Goal: Task Accomplishment & Management: Complete application form

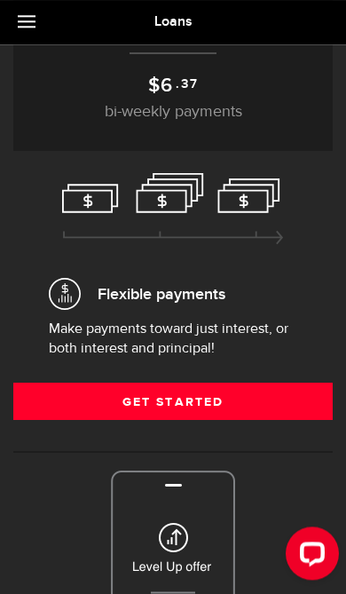
scroll to position [241, 0]
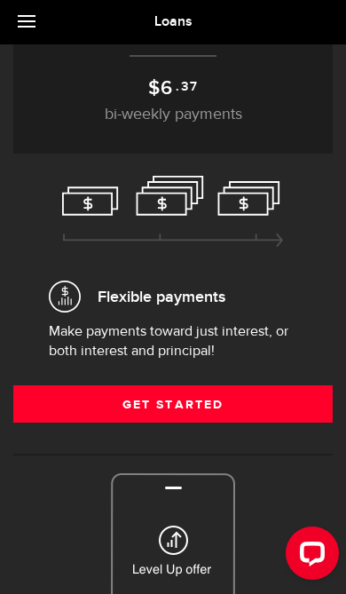
click at [198, 400] on link "Get Started" at bounding box center [173, 403] width 320 height 37
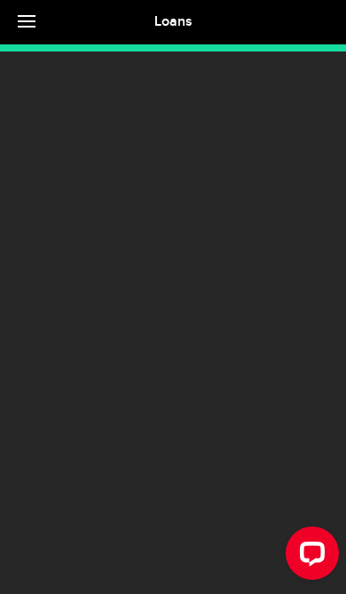
scroll to position [51, 0]
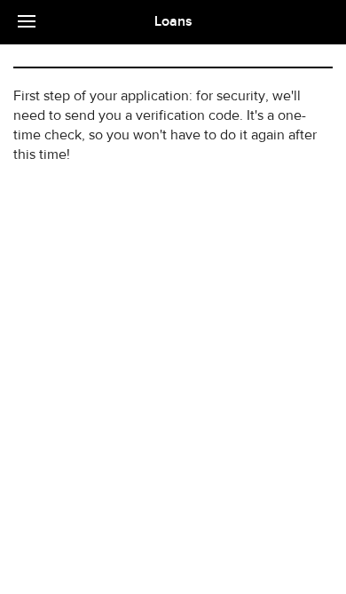
type input "(902) 414-9541"
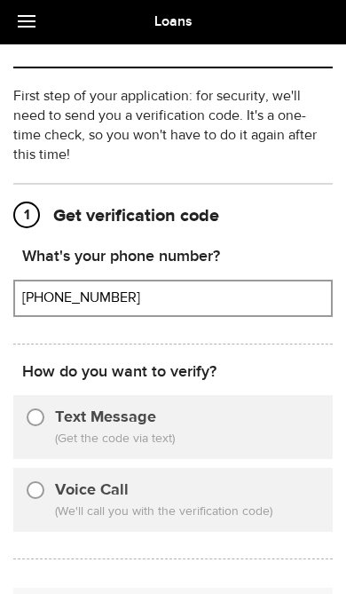
click at [210, 414] on div "Text Message (Get the code via text)" at bounding box center [173, 427] width 320 height 64
click at [42, 421] on input "Text Message" at bounding box center [36, 415] width 18 height 18
radio input "true"
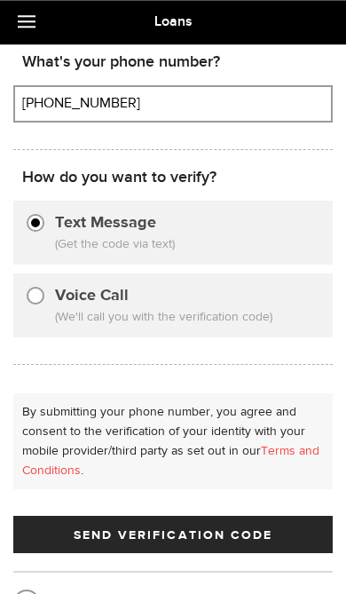
scroll to position [316, 0]
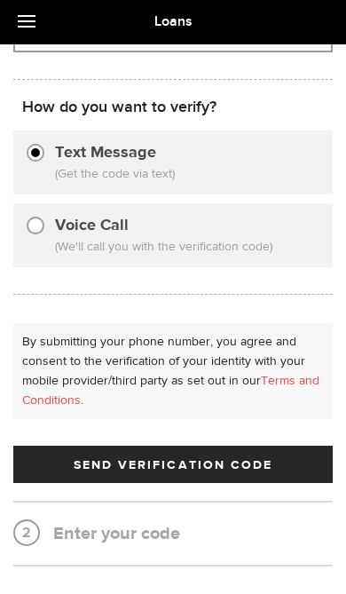
click at [248, 466] on span "Send Verification Code" at bounding box center [174, 465] width 200 height 12
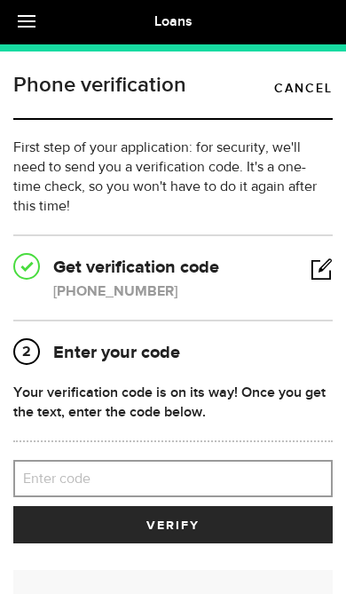
click at [235, 485] on label "Enter code" at bounding box center [173, 479] width 320 height 36
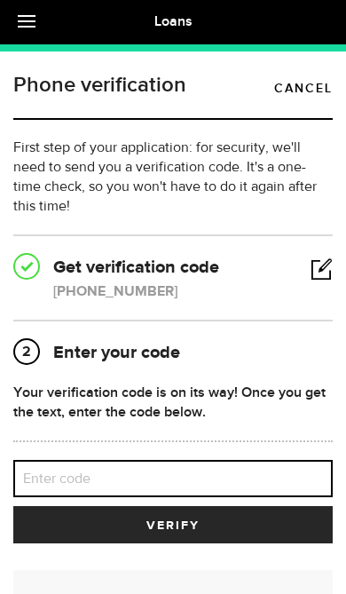
click at [235, 485] on input "Enter code" at bounding box center [173, 478] width 320 height 37
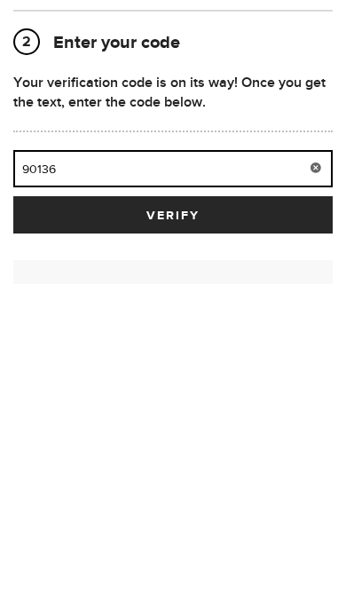
type input "90136"
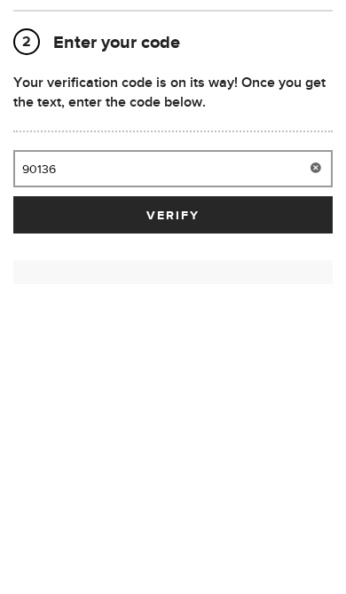
click at [252, 506] on button "verify" at bounding box center [173, 524] width 320 height 37
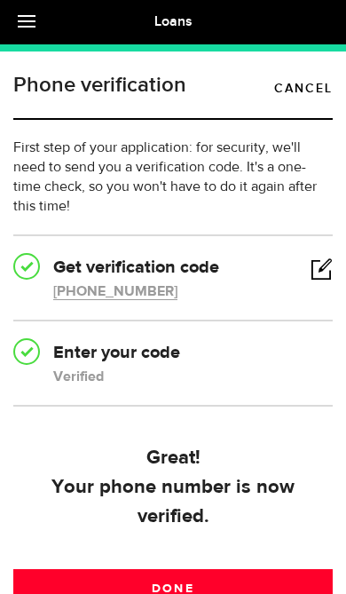
click at [234, 593] on link "Done" at bounding box center [173, 587] width 320 height 37
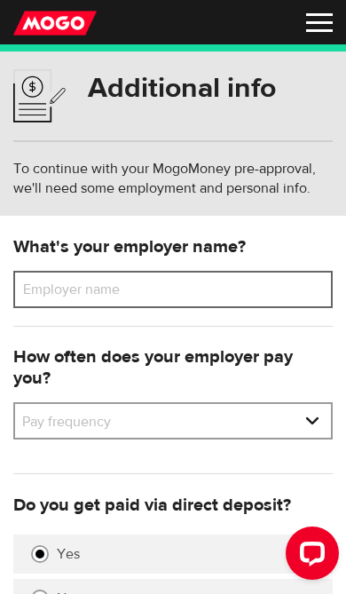
click at [290, 290] on input "Employer name" at bounding box center [173, 289] width 320 height 37
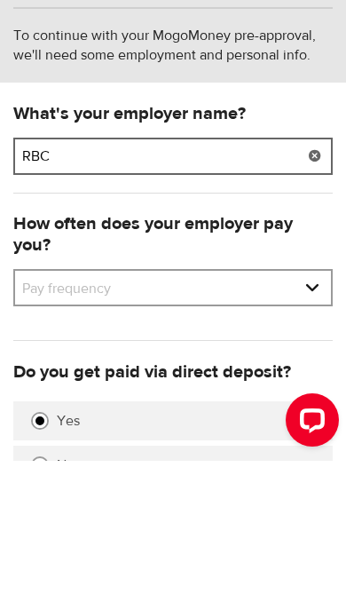
type input "RBC"
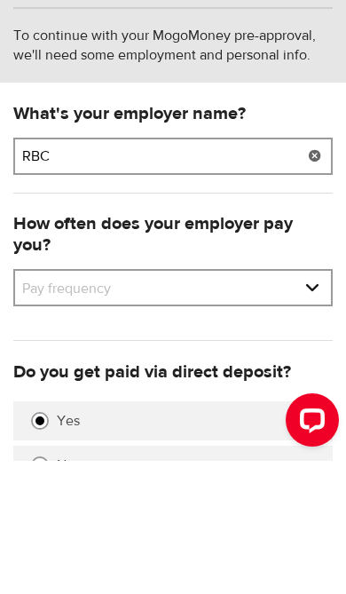
click at [309, 404] on select "Pay frequency Weekly Bi-Weekly Semi-Monthly Monthly" at bounding box center [173, 422] width 316 height 37
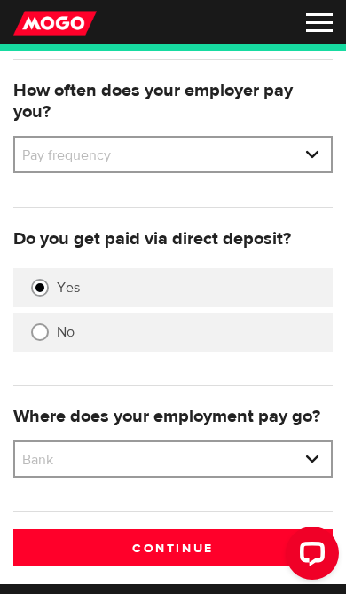
select select "2"
click at [317, 454] on select "Bank BMO / Bank of Montreal CIBC / Canadian Imperial Bank of Commerce CWB / Can…" at bounding box center [173, 460] width 316 height 37
select select "8"
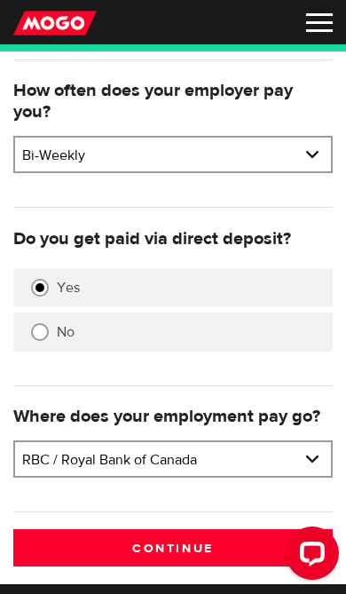
click at [201, 542] on input "Continue" at bounding box center [173, 547] width 320 height 37
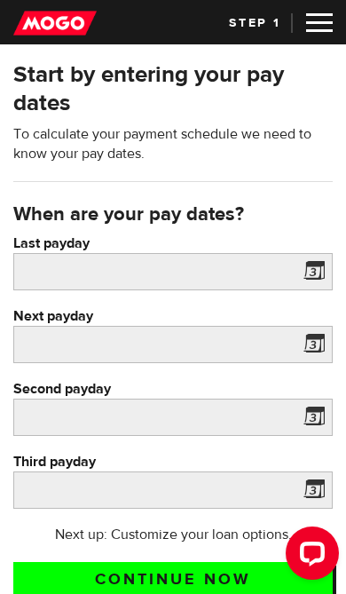
click at [313, 269] on span at bounding box center [310, 274] width 27 height 28
click at [324, 269] on span at bounding box center [310, 274] width 27 height 28
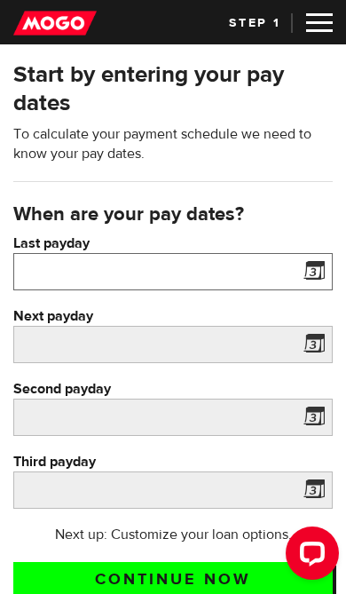
click at [255, 274] on input "Last payday" at bounding box center [173, 271] width 320 height 37
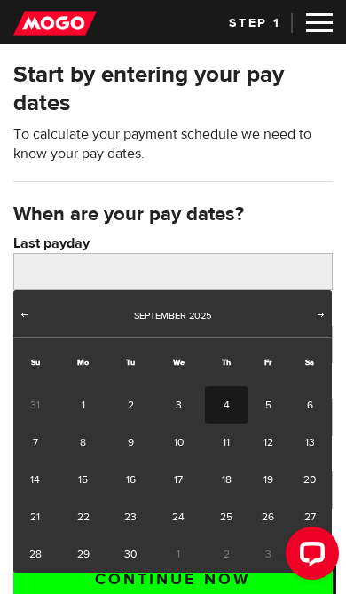
click at [238, 398] on link "4" at bounding box center [226, 404] width 43 height 37
type input "[DATE]"
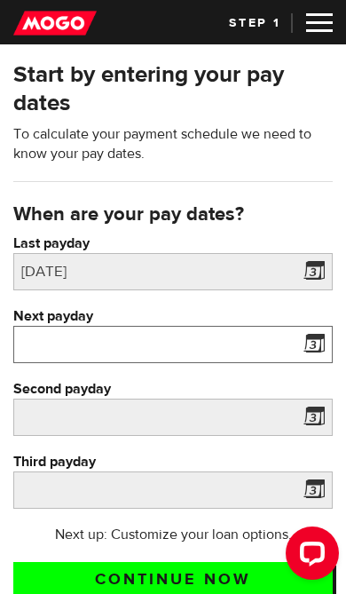
click at [296, 339] on input "Next payday" at bounding box center [173, 344] width 320 height 37
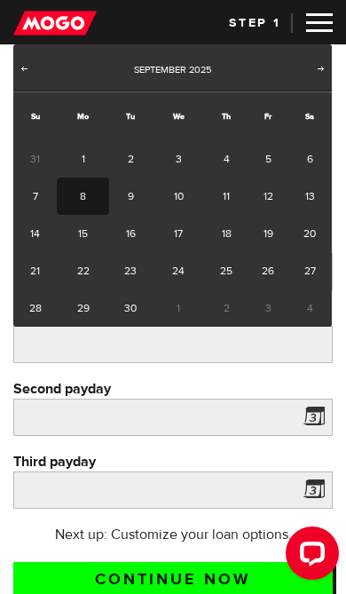
click at [242, 238] on link "18" at bounding box center [226, 233] width 43 height 37
type input "[DATE]"
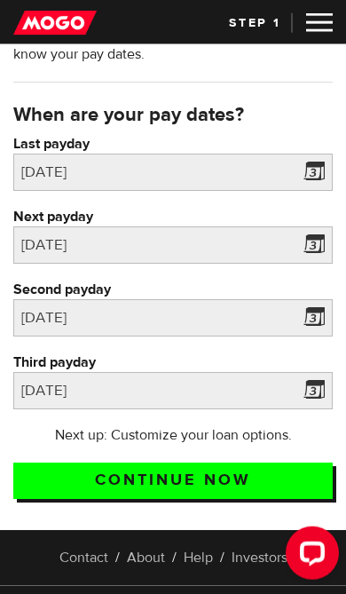
scroll to position [104, 0]
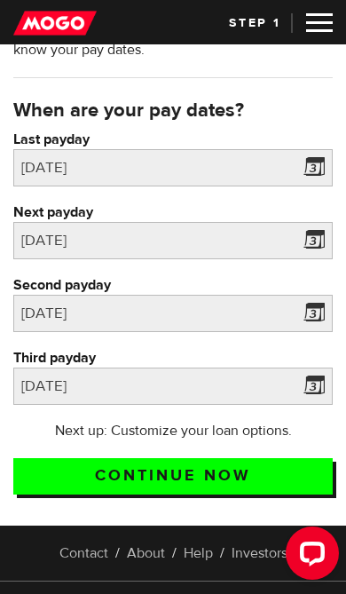
click at [203, 477] on input "Continue now" at bounding box center [173, 476] width 320 height 36
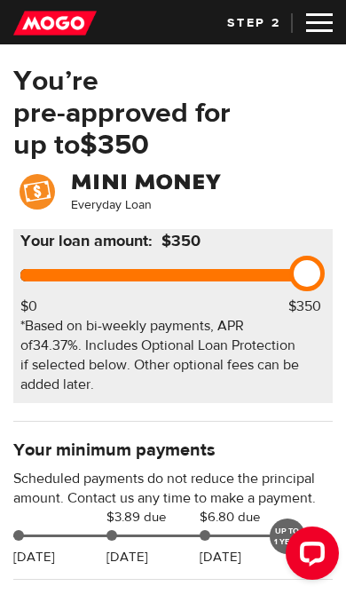
click at [317, 30] on img at bounding box center [319, 22] width 27 height 19
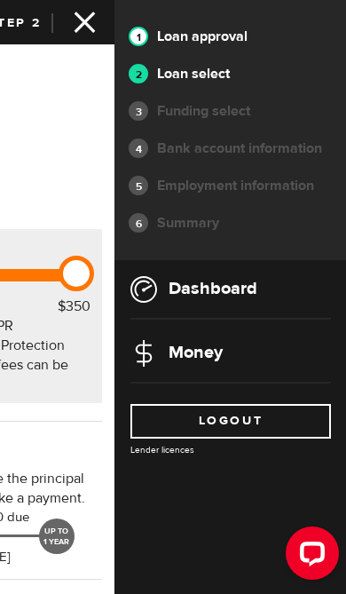
click at [251, 282] on link "Dashboard" at bounding box center [193, 288] width 127 height 22
click at [219, 282] on link "Dashboard" at bounding box center [193, 288] width 127 height 22
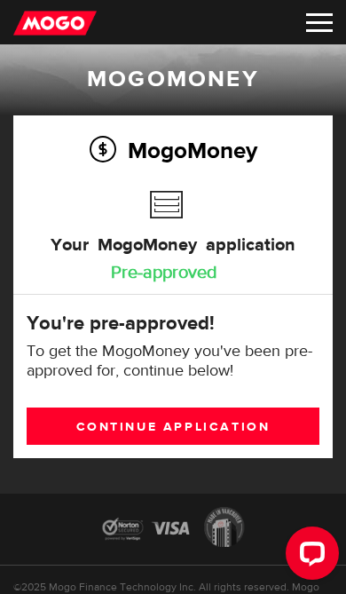
click at [264, 430] on link "Continue application" at bounding box center [173, 425] width 293 height 37
